Goal: Navigation & Orientation: Go to known website

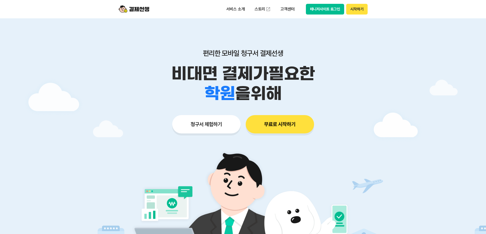
click at [329, 8] on button "매니저사이트 로그인" at bounding box center [325, 9] width 38 height 11
